Goal: Task Accomplishment & Management: Manage account settings

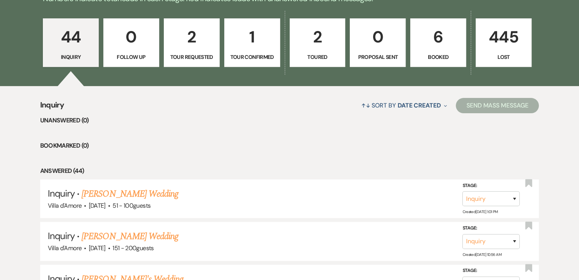
scroll to position [191, 0]
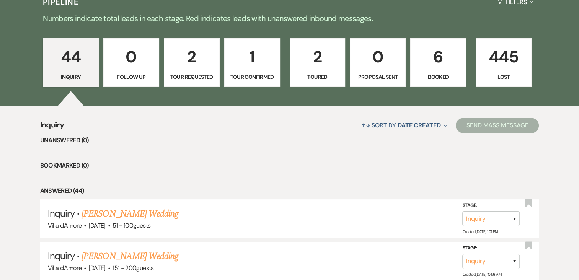
click at [193, 65] on p "2" at bounding box center [192, 57] width 46 height 26
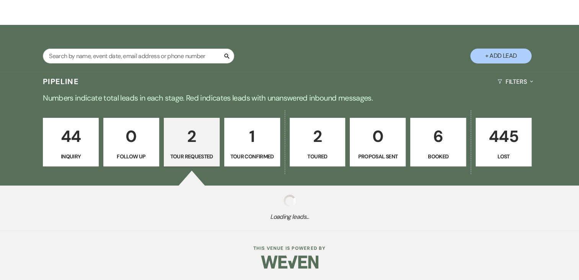
scroll to position [191, 0]
select select "2"
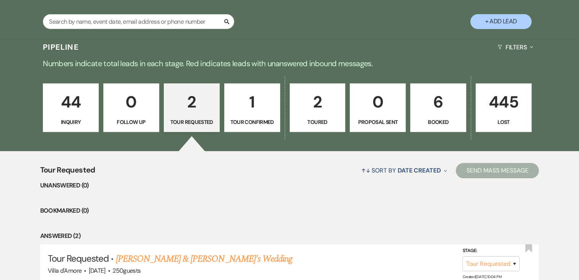
scroll to position [100, 0]
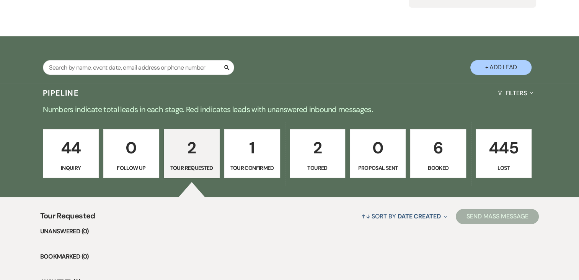
click at [251, 155] on p "1" at bounding box center [252, 148] width 46 height 26
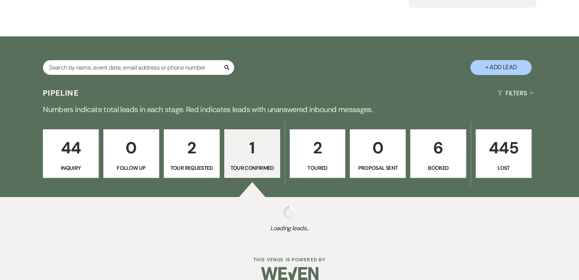
select select "4"
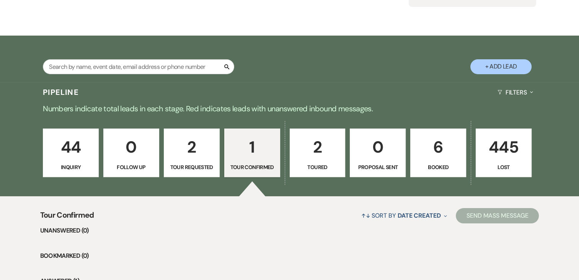
scroll to position [58, 0]
